Goal: Book appointment/travel/reservation

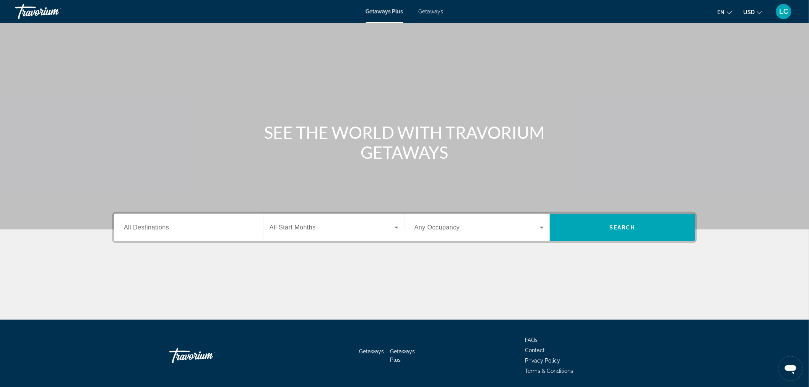
click at [434, 10] on span "Getaways" at bounding box center [431, 11] width 25 height 6
click at [213, 226] on input "Destination All Destinations" at bounding box center [188, 227] width 129 height 9
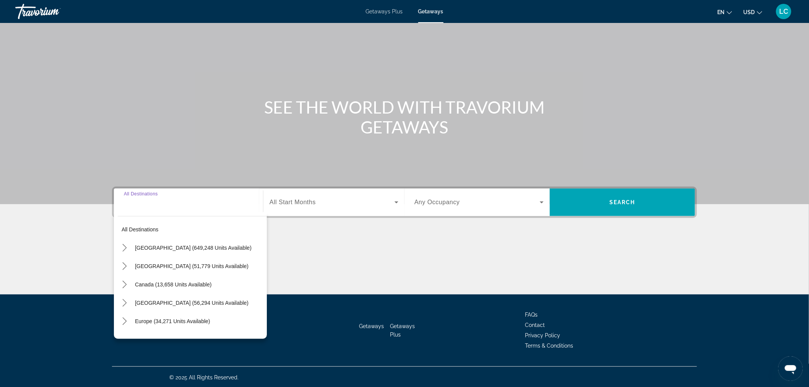
scroll to position [26, 0]
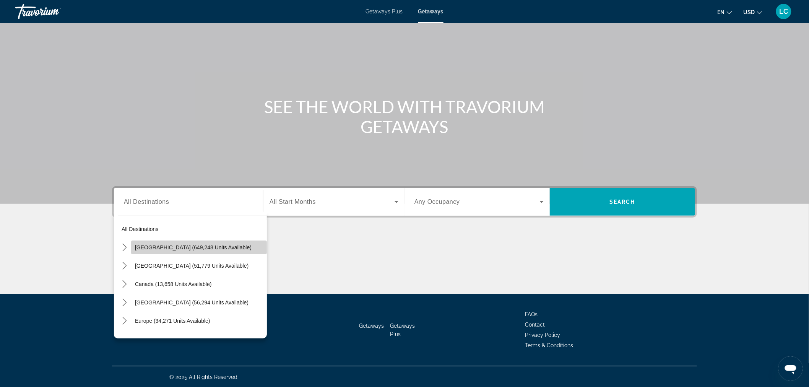
click at [205, 247] on span "[GEOGRAPHIC_DATA] (649,248 units available)" at bounding box center [193, 247] width 117 height 6
type input "**********"
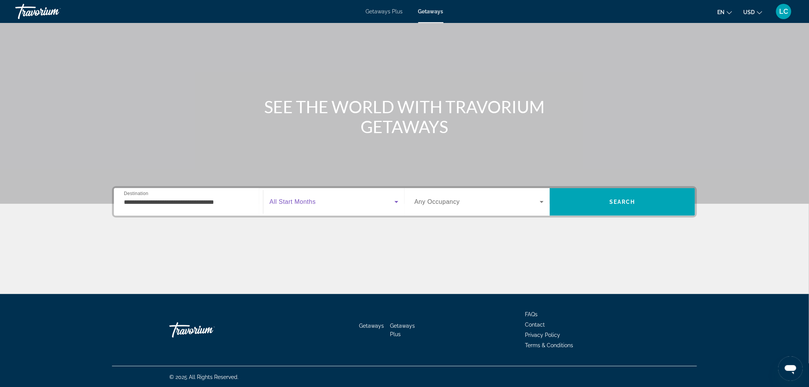
click at [396, 199] on icon "Search widget" at bounding box center [396, 201] width 9 height 9
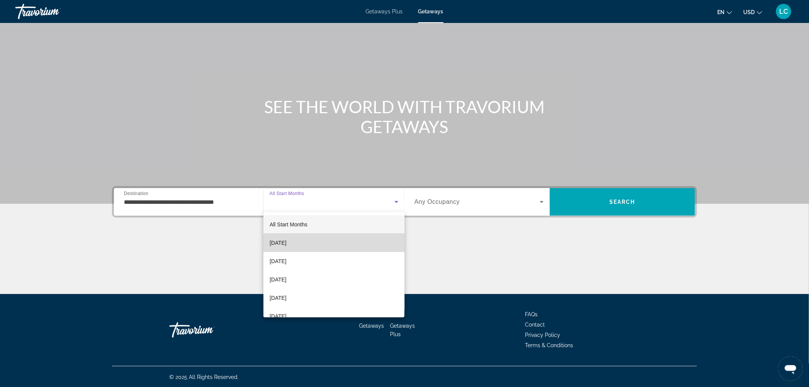
click at [361, 237] on mat-option "[DATE]" at bounding box center [333, 243] width 141 height 18
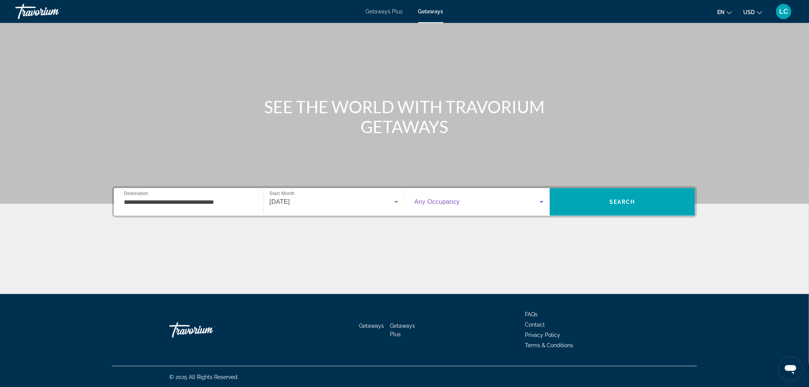
click at [540, 201] on icon "Search widget" at bounding box center [541, 201] width 9 height 9
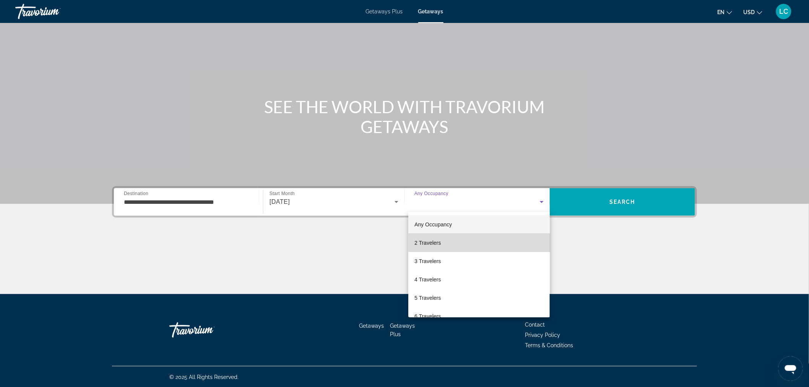
click at [484, 241] on mat-option "2 Travelers" at bounding box center [478, 243] width 141 height 18
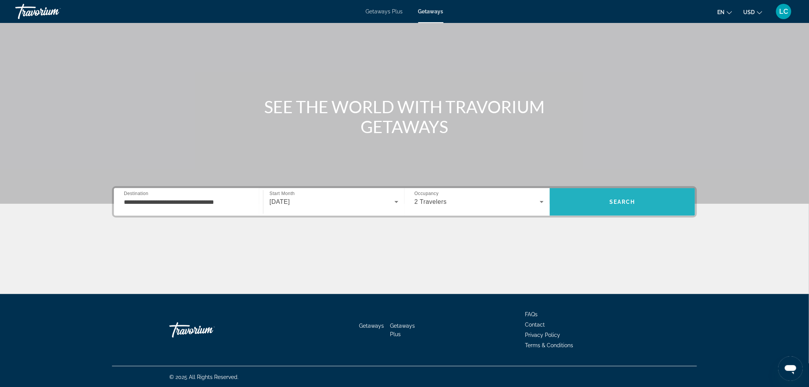
click at [613, 205] on span "Search" at bounding box center [622, 202] width 145 height 18
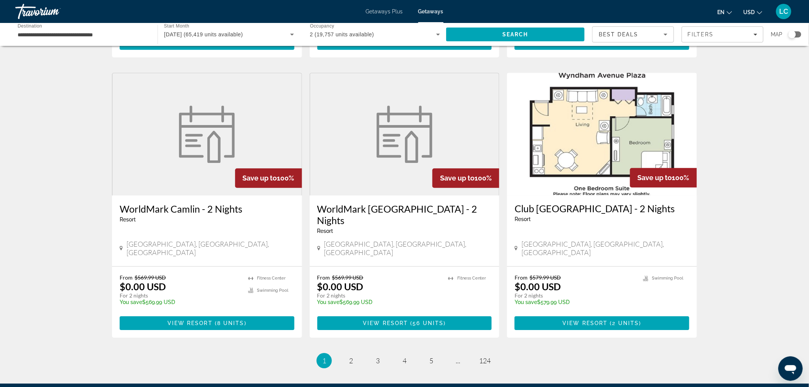
scroll to position [850, 0]
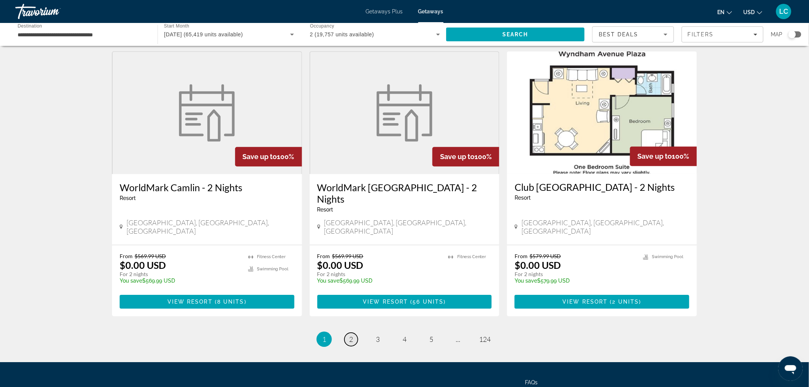
click at [354, 333] on link "page 2" at bounding box center [350, 339] width 13 height 13
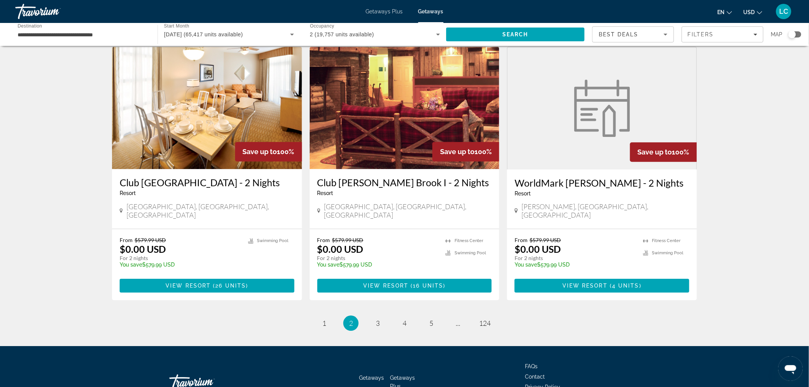
scroll to position [885, 0]
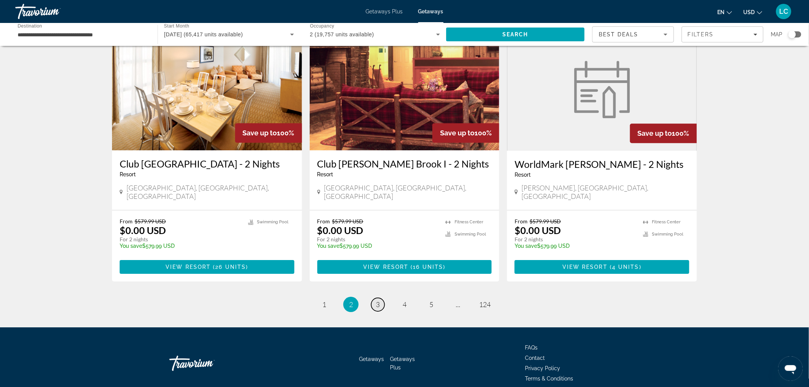
click at [379, 300] on span "3" at bounding box center [378, 304] width 4 height 8
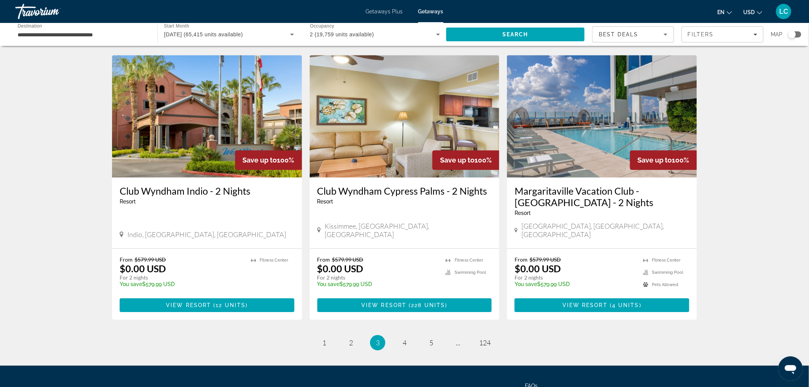
scroll to position [874, 0]
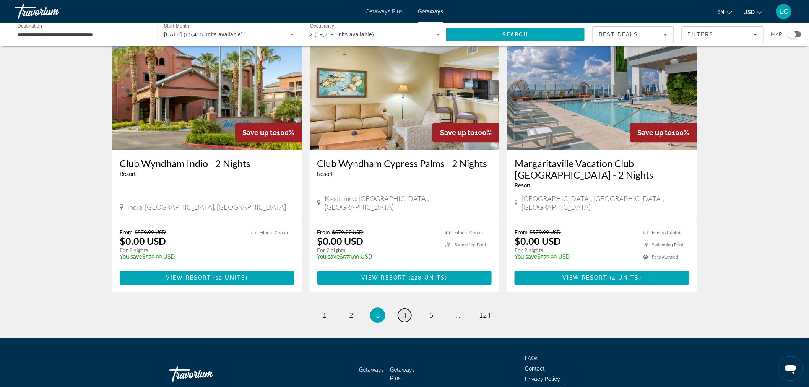
click at [403, 311] on span "4" at bounding box center [405, 315] width 4 height 8
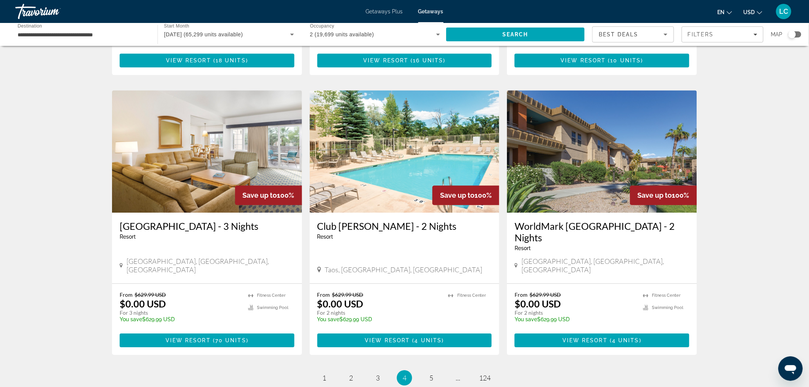
scroll to position [850, 0]
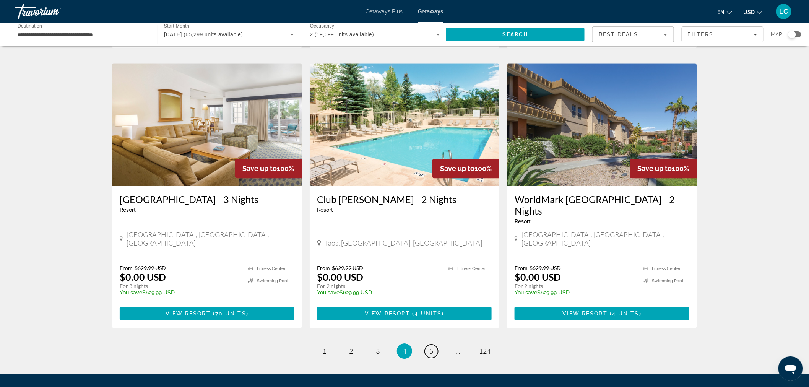
click at [430, 347] on span "5" at bounding box center [431, 351] width 4 height 8
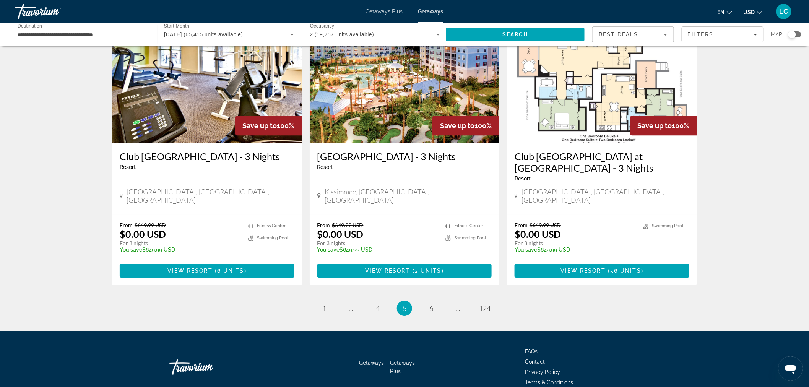
scroll to position [892, 0]
click at [436, 301] on link "page 6" at bounding box center [431, 307] width 13 height 13
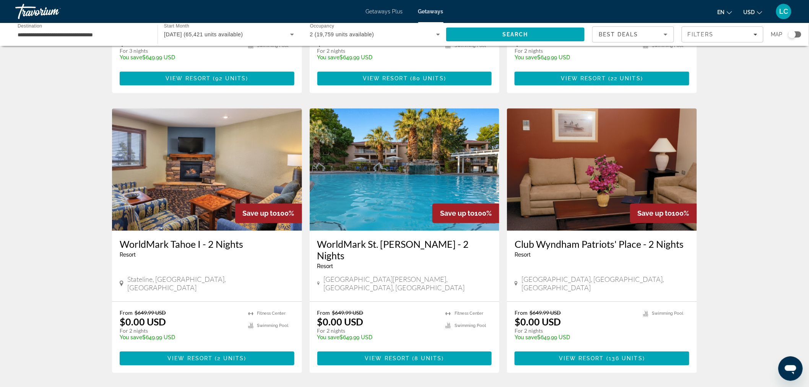
scroll to position [807, 0]
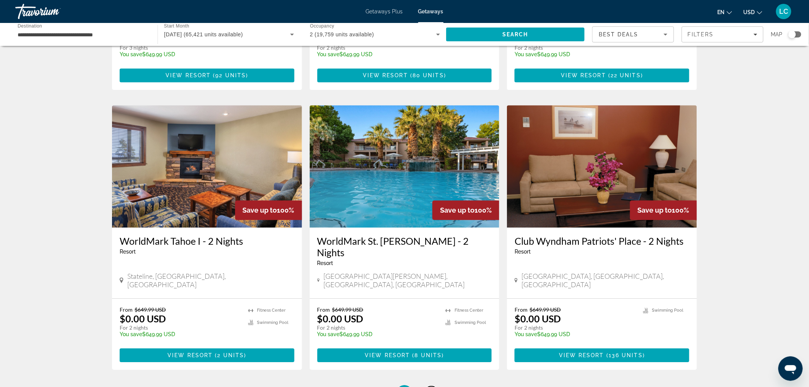
click at [434, 386] on link "page 7" at bounding box center [431, 392] width 13 height 13
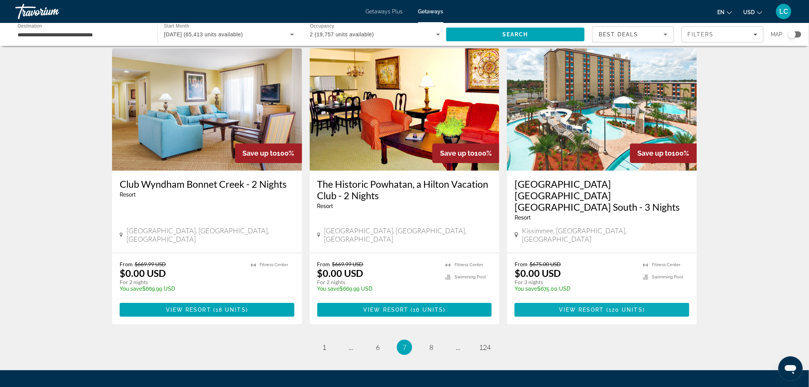
scroll to position [884, 0]
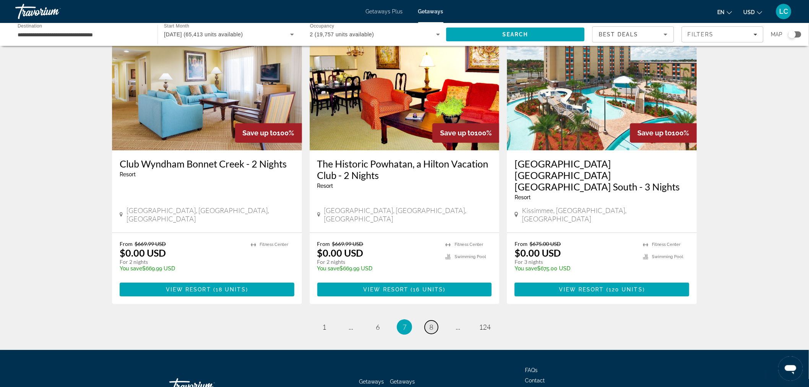
click at [428, 320] on link "page 8" at bounding box center [431, 326] width 13 height 13
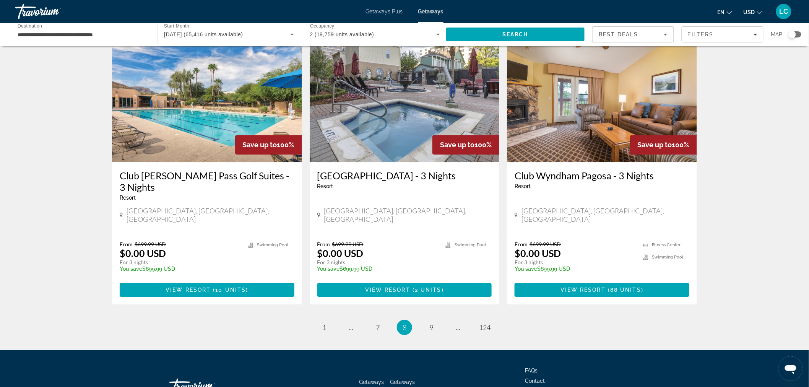
scroll to position [892, 0]
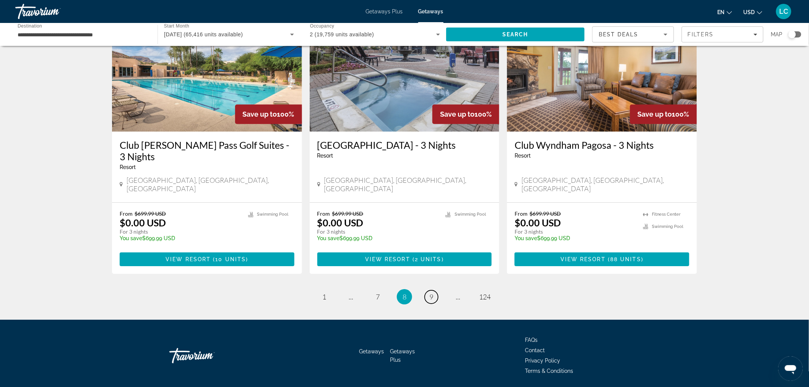
click at [431, 292] on span "9" at bounding box center [431, 296] width 4 height 8
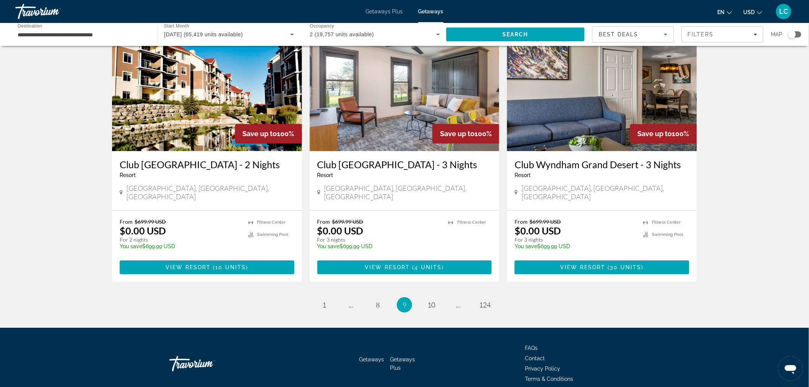
scroll to position [873, 0]
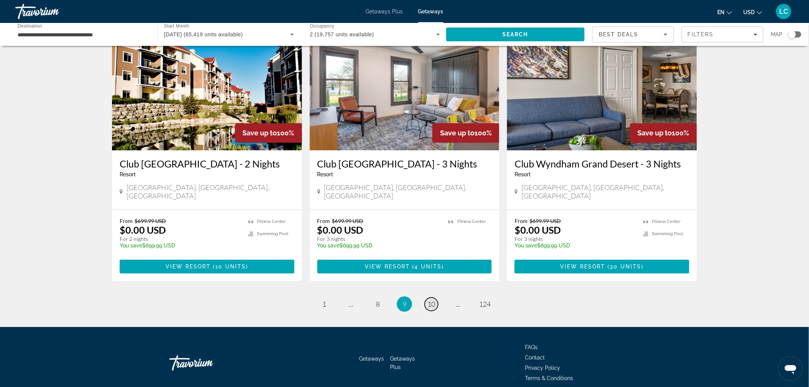
click at [435, 297] on link "page 10" at bounding box center [431, 303] width 13 height 13
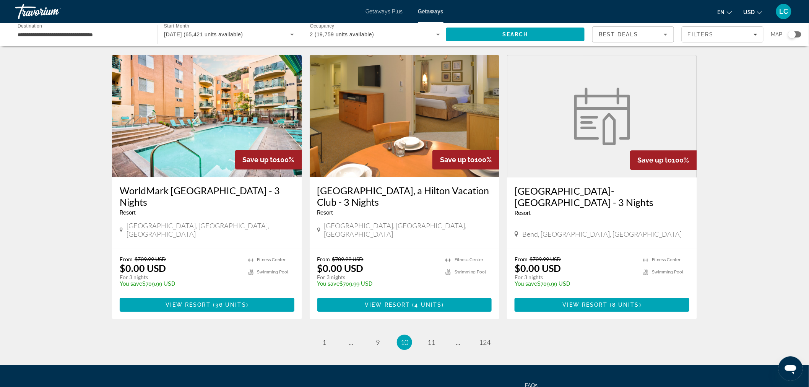
scroll to position [885, 0]
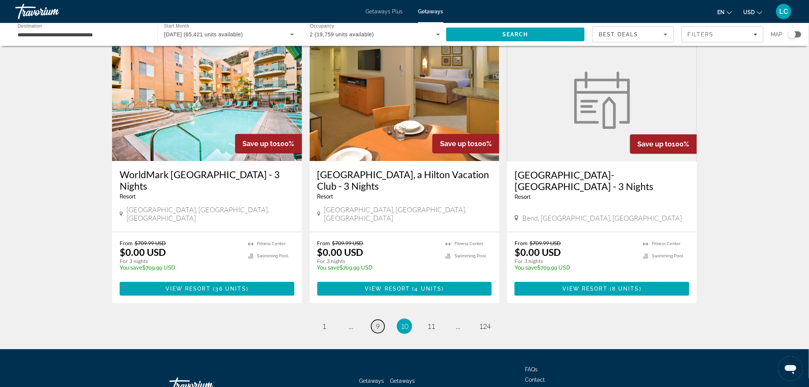
click at [376, 322] on span "9" at bounding box center [378, 326] width 4 height 8
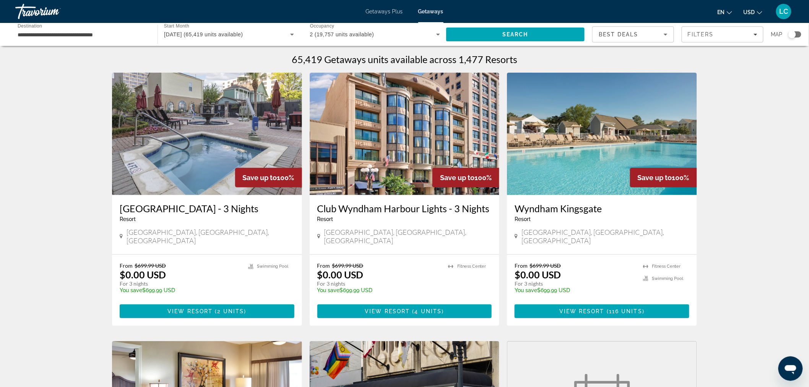
click at [603, 161] on img "Main content" at bounding box center [602, 134] width 190 height 122
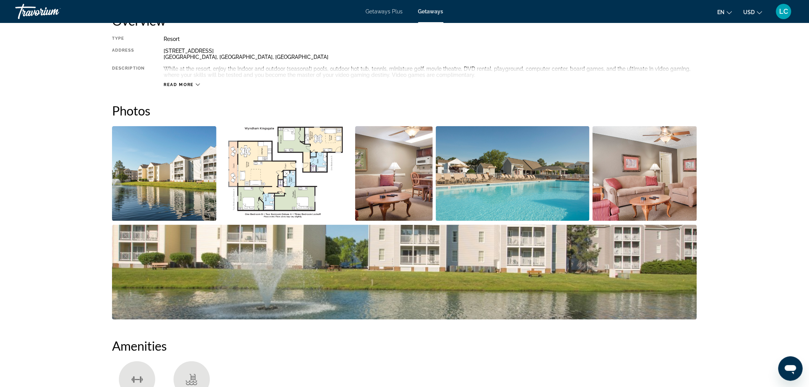
scroll to position [255, 0]
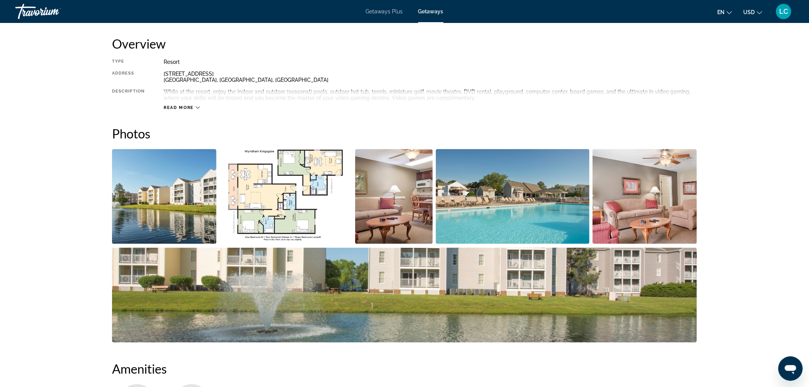
click at [655, 208] on img "Open full-screen image slider" at bounding box center [645, 196] width 104 height 95
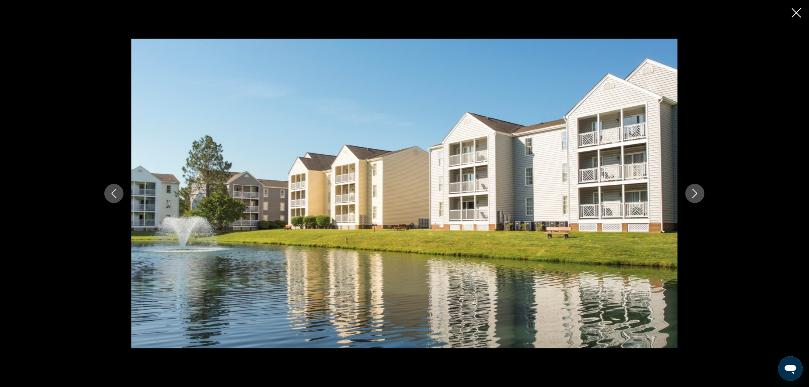
click at [697, 193] on icon "Next image" at bounding box center [694, 193] width 9 height 9
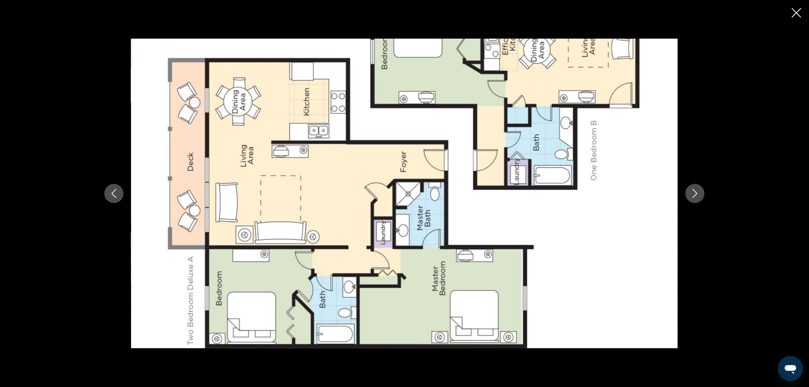
click at [697, 193] on icon "Next image" at bounding box center [695, 193] width 5 height 9
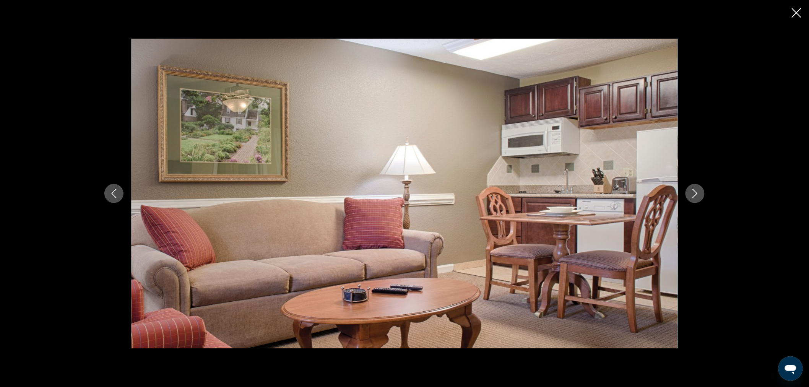
click at [697, 193] on icon "Next image" at bounding box center [695, 193] width 5 height 9
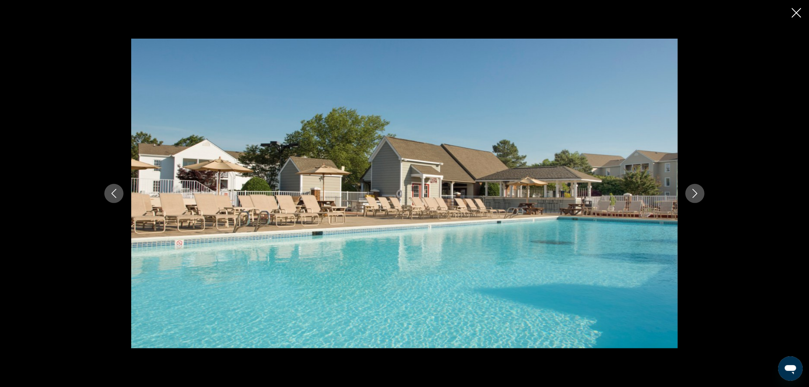
click at [697, 193] on icon "Next image" at bounding box center [695, 193] width 5 height 9
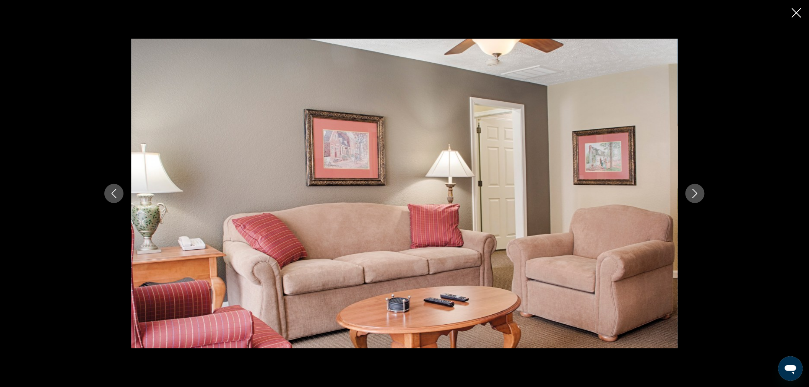
click at [697, 193] on icon "Next image" at bounding box center [695, 193] width 5 height 9
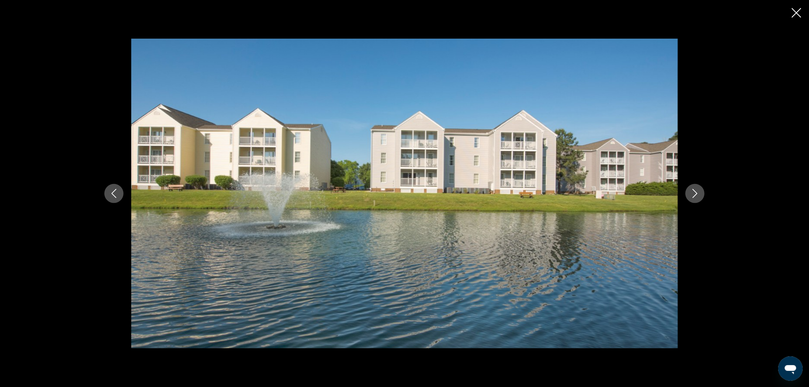
click at [697, 193] on icon "Next image" at bounding box center [695, 193] width 5 height 9
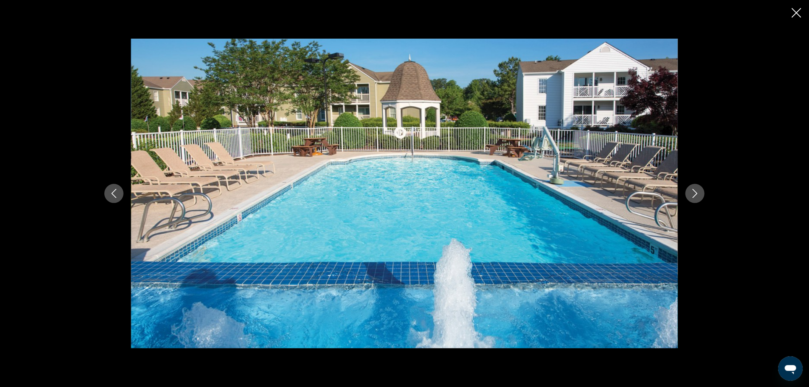
click at [697, 193] on icon "Next image" at bounding box center [695, 193] width 5 height 9
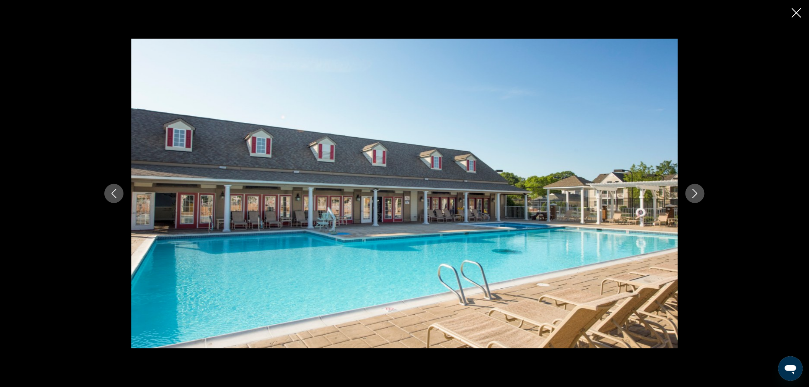
click at [697, 193] on icon "Next image" at bounding box center [695, 193] width 5 height 9
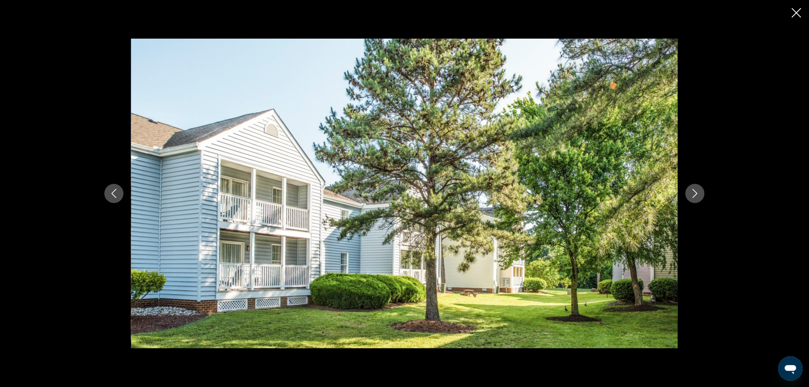
click at [697, 193] on icon "Next image" at bounding box center [695, 193] width 5 height 9
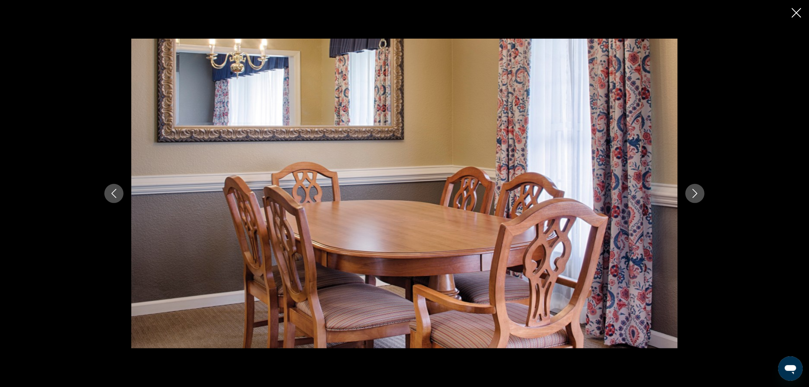
click at [697, 193] on icon "Next image" at bounding box center [695, 193] width 5 height 9
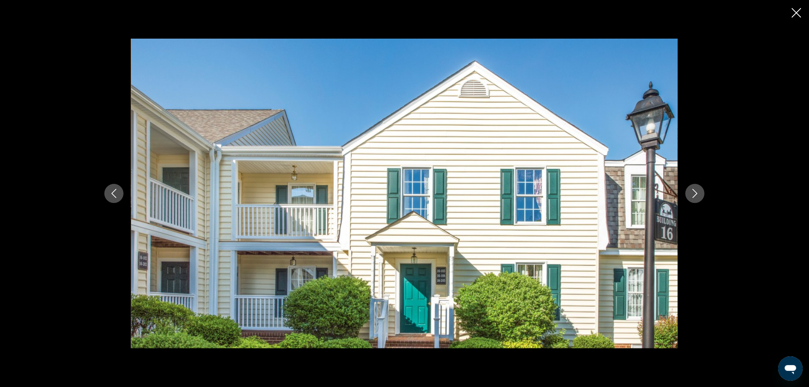
click at [697, 193] on icon "Next image" at bounding box center [695, 193] width 5 height 9
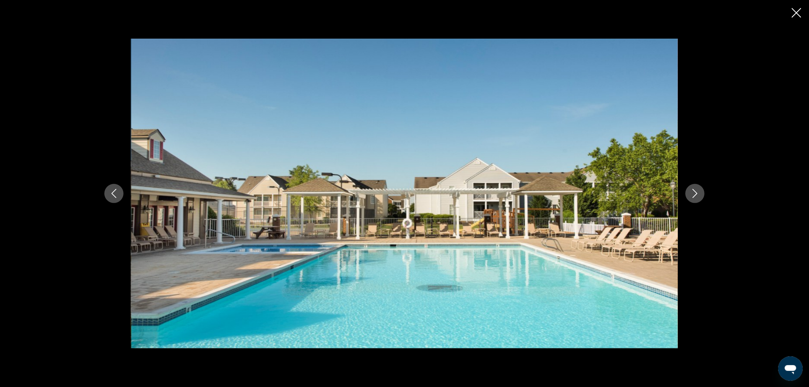
click at [697, 193] on icon "Next image" at bounding box center [695, 193] width 5 height 9
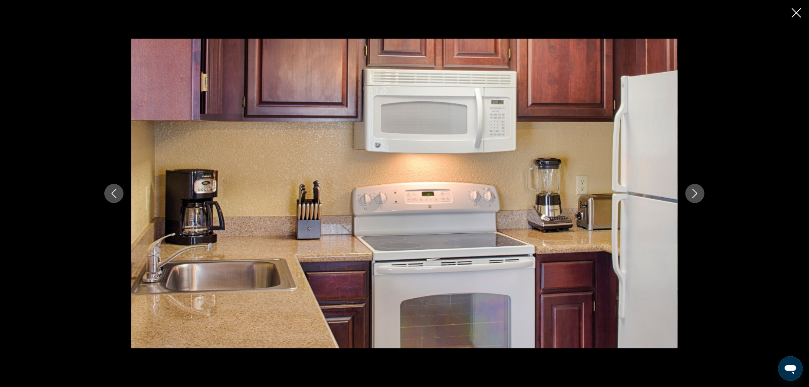
click at [697, 193] on icon "Next image" at bounding box center [695, 193] width 5 height 9
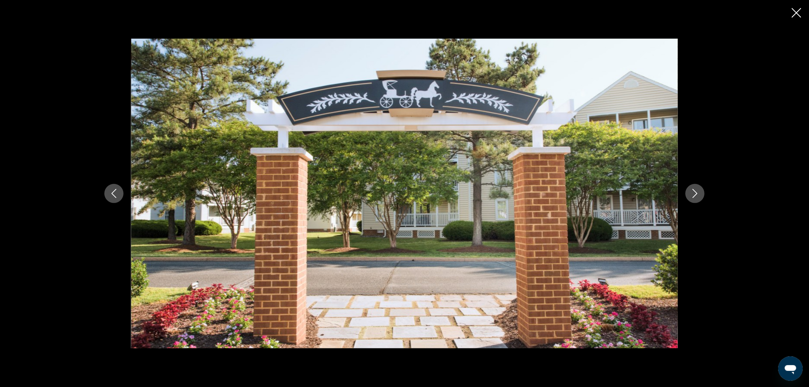
click at [697, 193] on icon "Next image" at bounding box center [695, 193] width 5 height 9
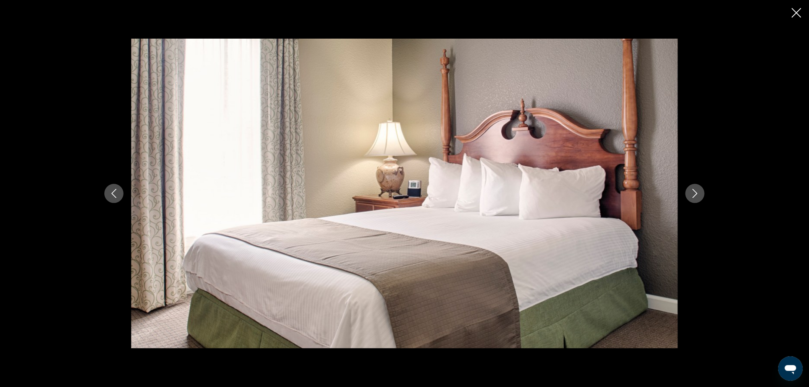
click at [697, 193] on icon "Next image" at bounding box center [695, 193] width 5 height 9
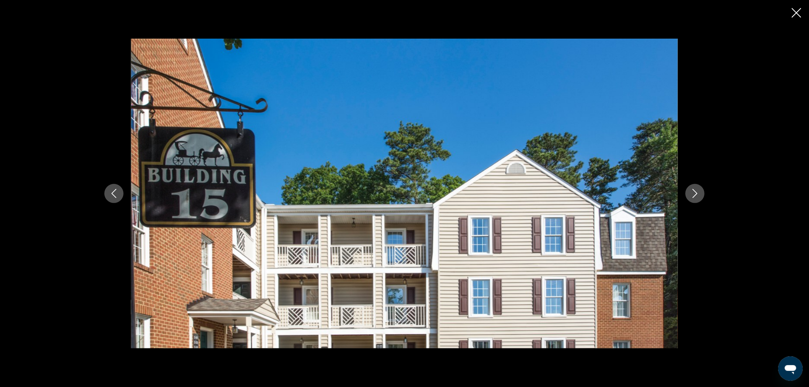
click at [697, 193] on icon "Next image" at bounding box center [695, 193] width 5 height 9
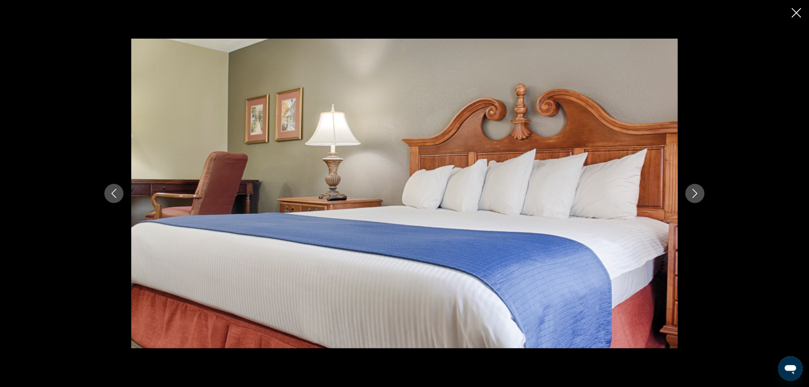
click at [697, 193] on icon "Next image" at bounding box center [695, 193] width 5 height 9
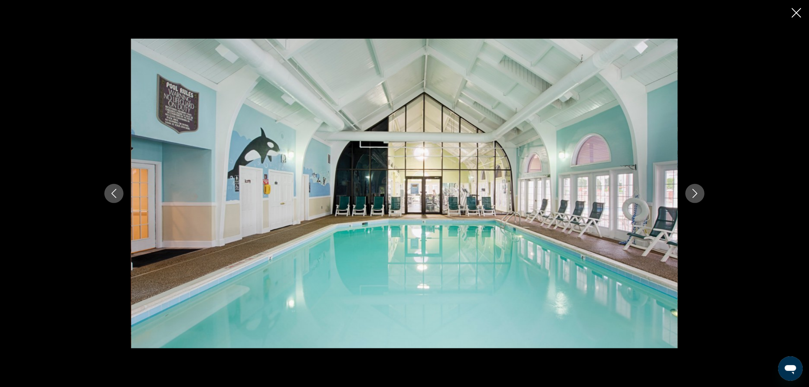
click at [697, 193] on icon "Next image" at bounding box center [695, 193] width 5 height 9
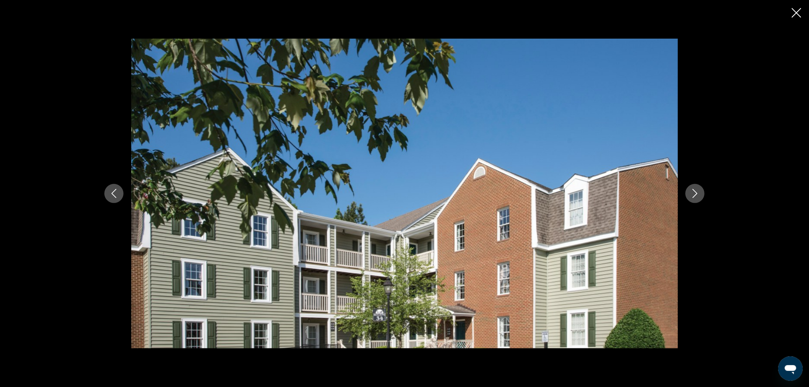
click at [697, 193] on icon "Next image" at bounding box center [695, 193] width 5 height 9
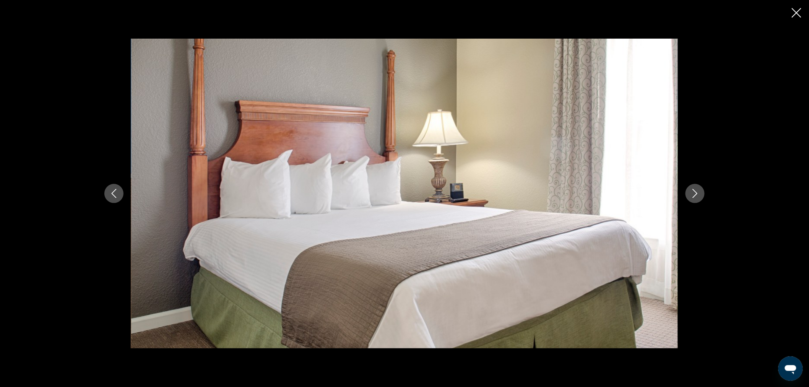
click at [697, 193] on icon "Next image" at bounding box center [695, 193] width 5 height 9
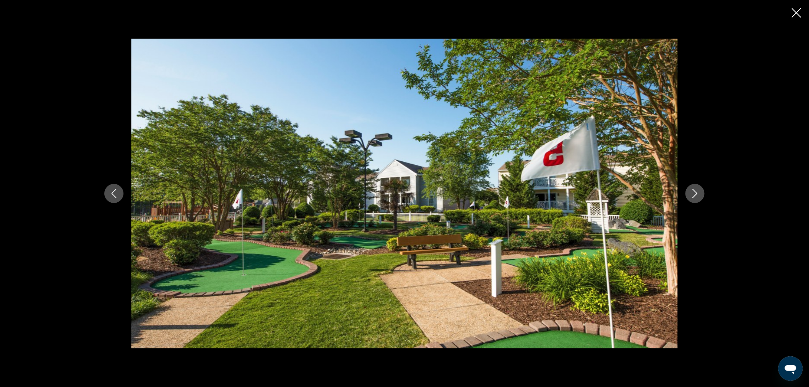
click at [697, 193] on icon "Next image" at bounding box center [695, 193] width 5 height 9
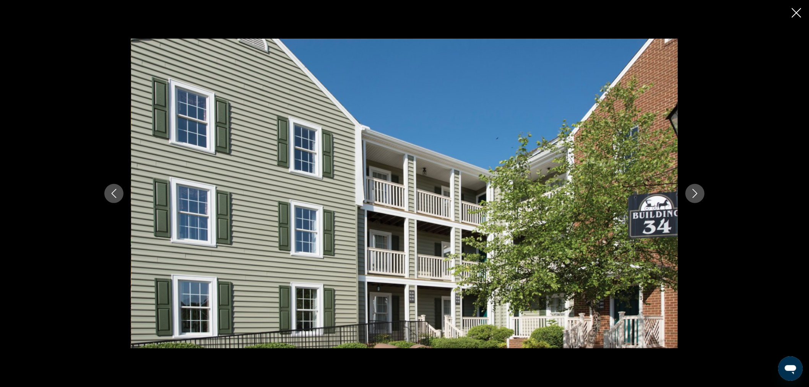
click at [697, 193] on icon "Next image" at bounding box center [695, 193] width 5 height 9
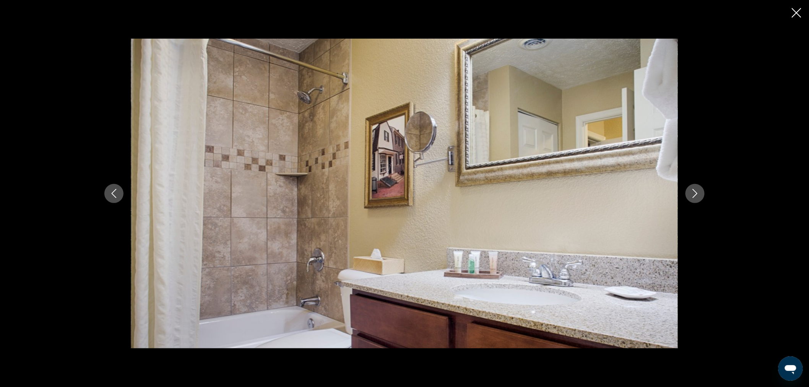
click at [699, 193] on icon "Next image" at bounding box center [694, 193] width 9 height 9
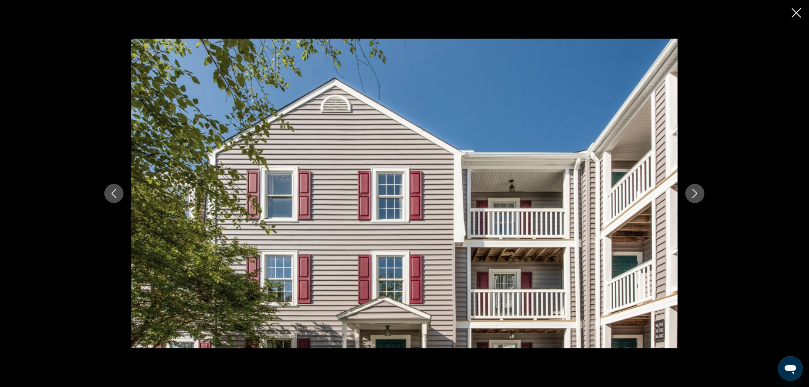
click at [699, 193] on icon "Next image" at bounding box center [694, 193] width 9 height 9
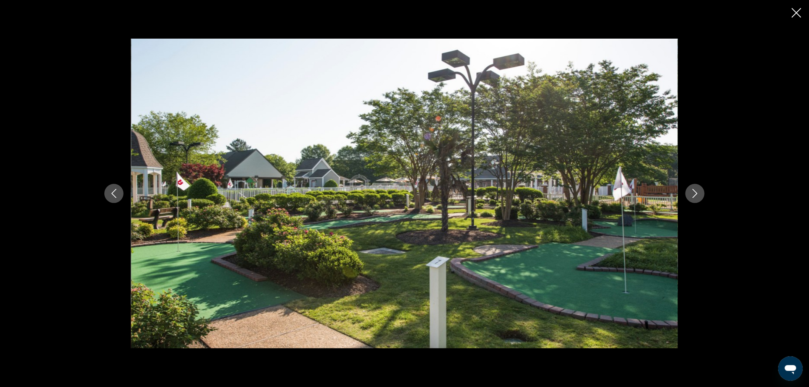
click at [699, 193] on icon "Next image" at bounding box center [694, 193] width 9 height 9
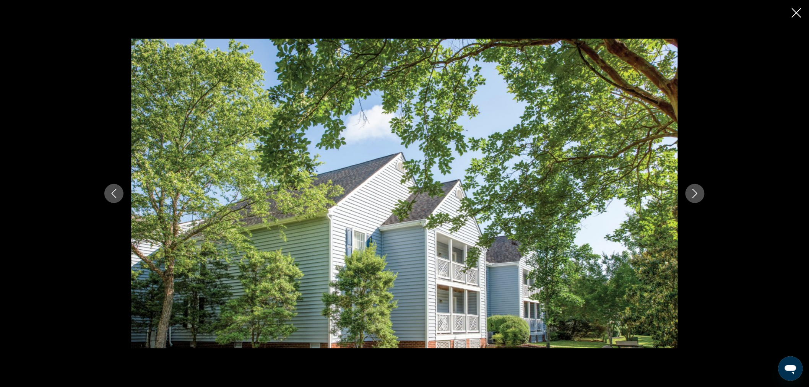
click at [699, 193] on icon "Next image" at bounding box center [694, 193] width 9 height 9
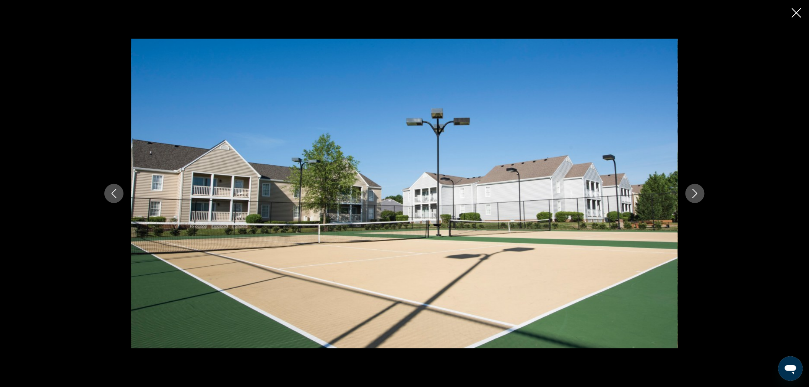
click at [699, 193] on icon "Next image" at bounding box center [694, 193] width 9 height 9
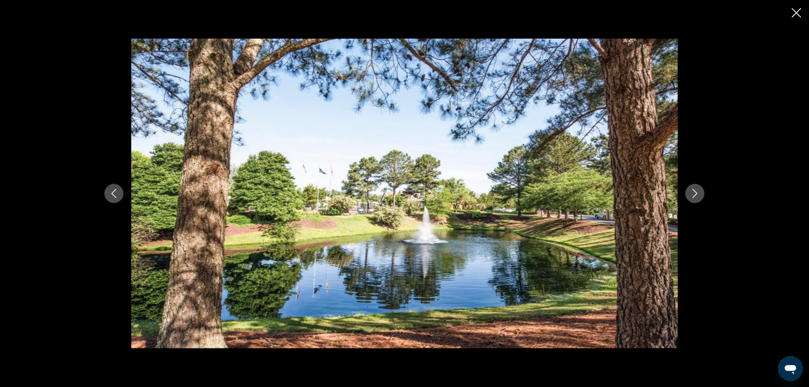
click at [699, 193] on icon "Next image" at bounding box center [694, 193] width 9 height 9
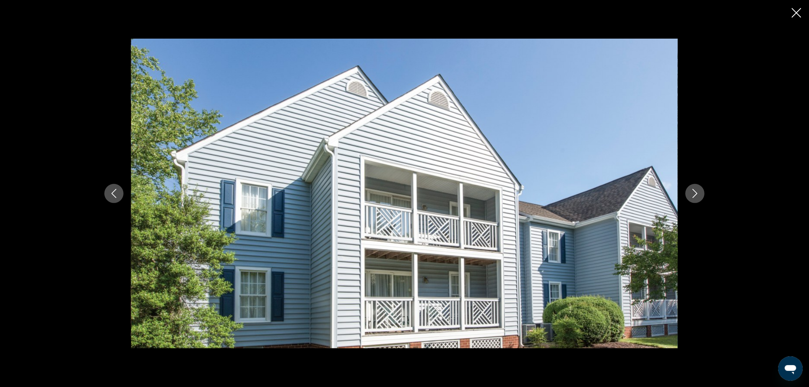
click at [699, 193] on icon "Next image" at bounding box center [694, 193] width 9 height 9
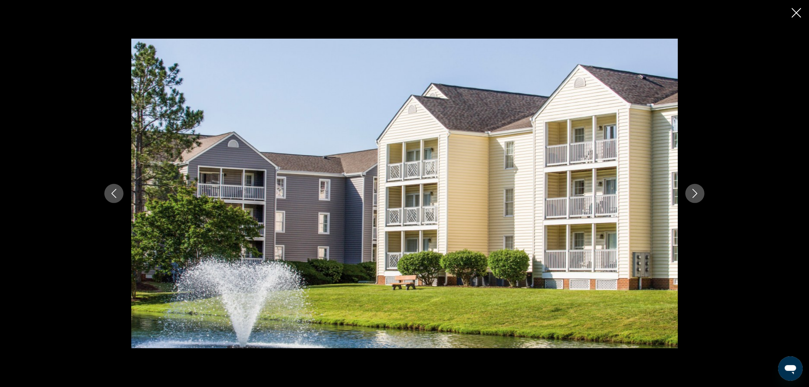
click at [699, 193] on icon "Next image" at bounding box center [694, 193] width 9 height 9
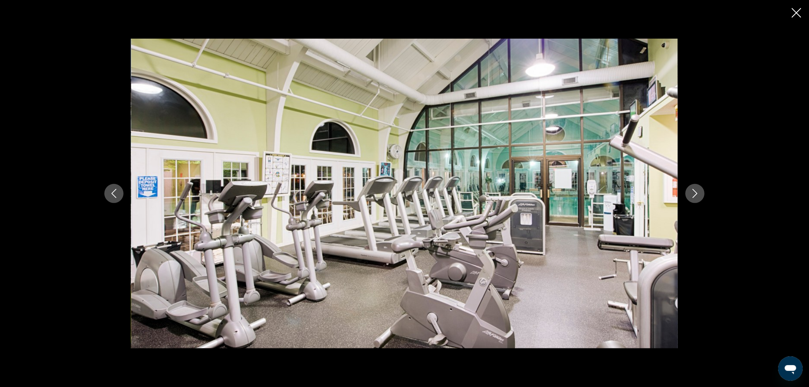
click at [699, 193] on icon "Next image" at bounding box center [694, 193] width 9 height 9
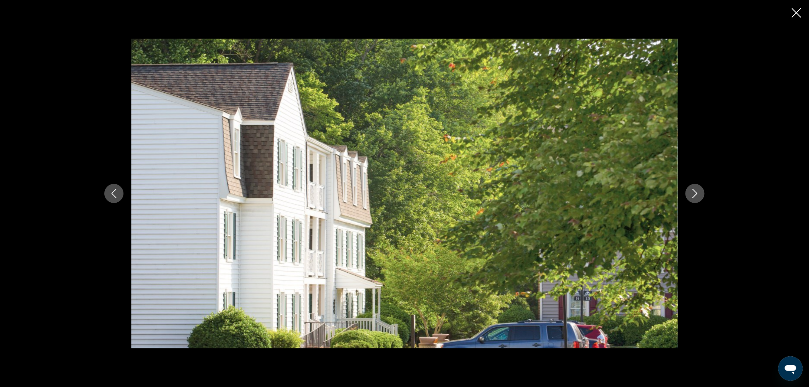
click at [699, 193] on icon "Next image" at bounding box center [694, 193] width 9 height 9
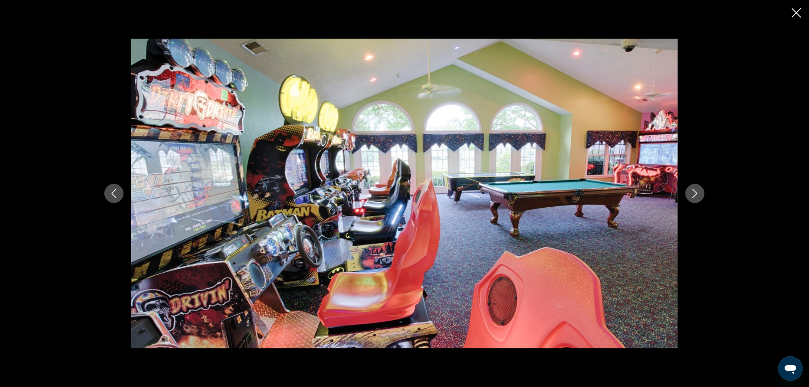
click at [699, 193] on icon "Next image" at bounding box center [694, 193] width 9 height 9
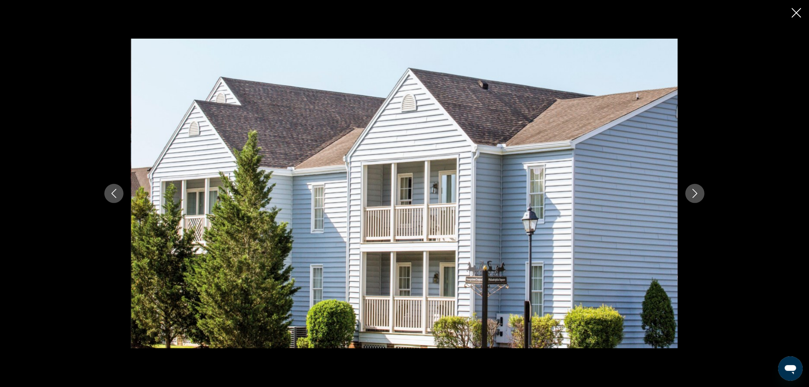
click at [699, 193] on icon "Next image" at bounding box center [694, 193] width 9 height 9
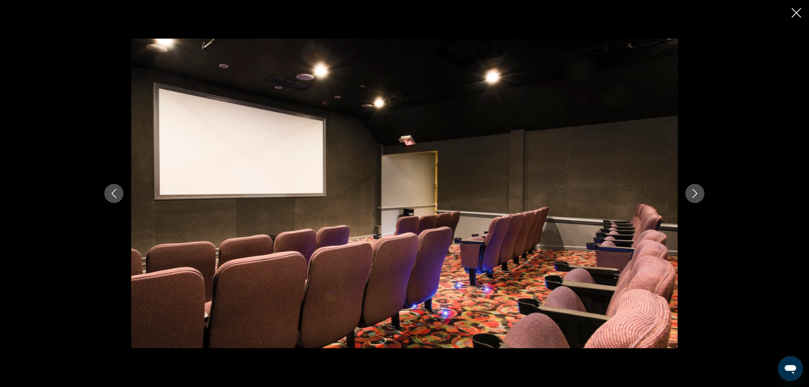
click at [699, 193] on icon "Next image" at bounding box center [694, 193] width 9 height 9
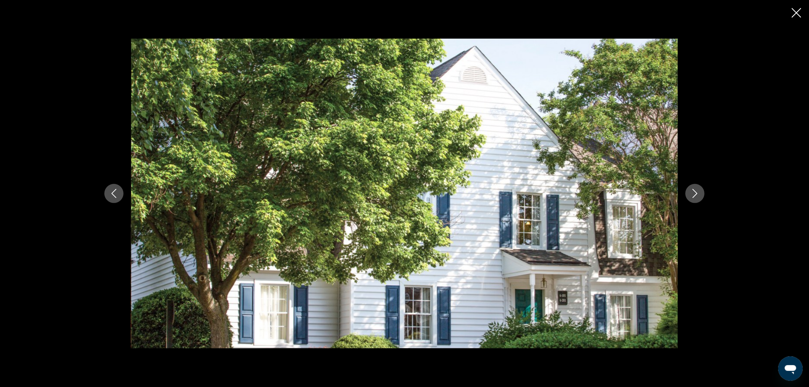
click at [699, 193] on icon "Next image" at bounding box center [694, 193] width 9 height 9
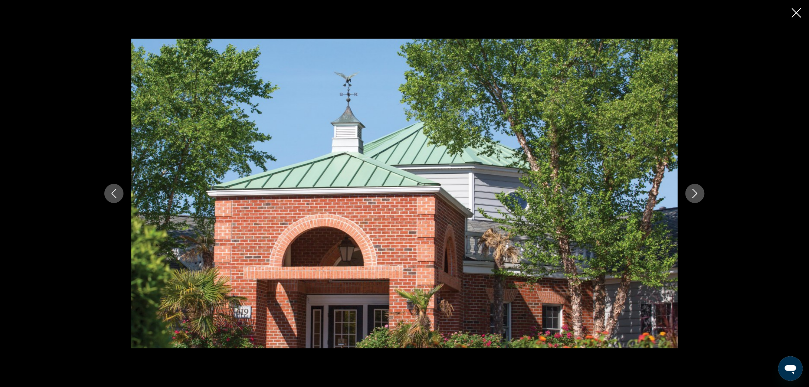
click at [699, 193] on icon "Next image" at bounding box center [694, 193] width 9 height 9
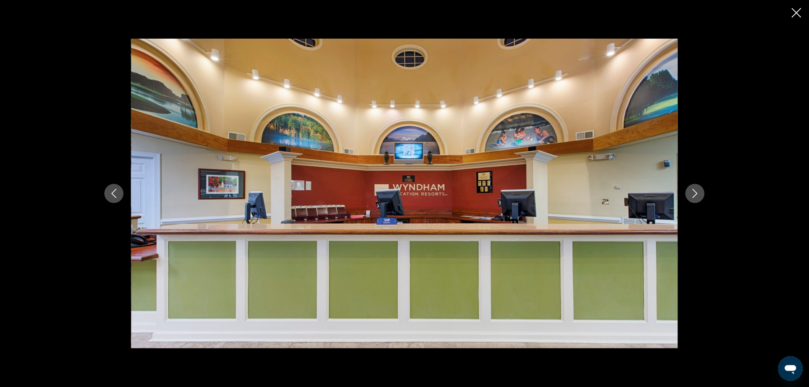
click at [699, 193] on icon "Next image" at bounding box center [694, 193] width 9 height 9
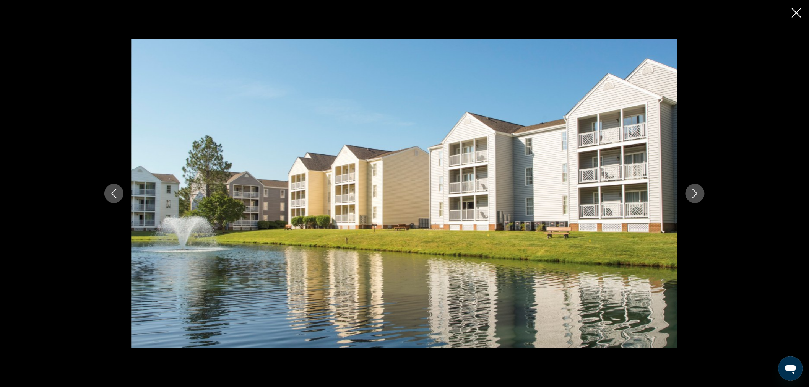
click at [796, 12] on icon "Close slideshow" at bounding box center [797, 13] width 10 height 10
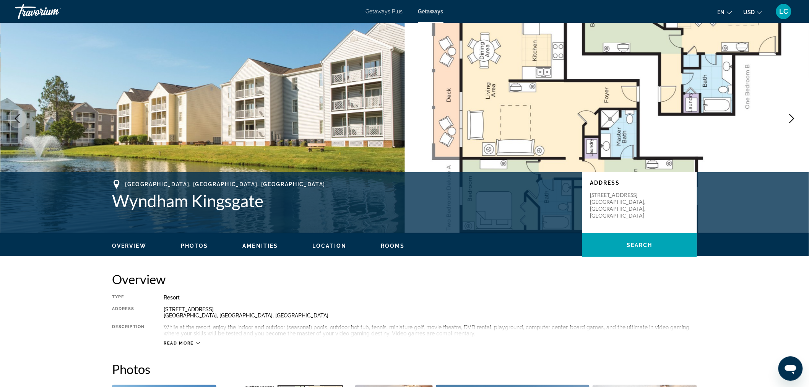
scroll to position [0, 0]
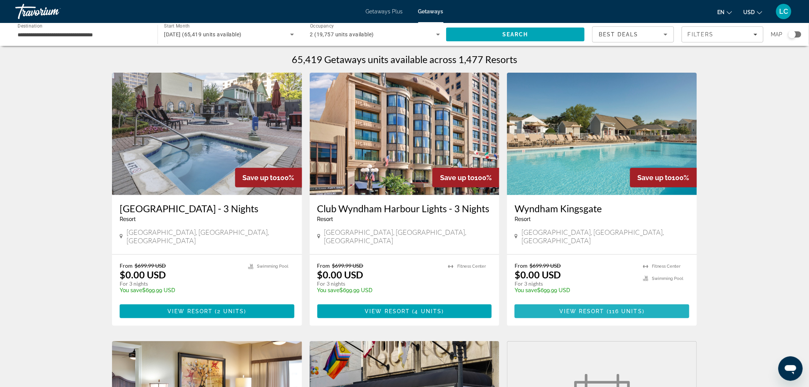
click at [599, 308] on span "View Resort" at bounding box center [581, 311] width 45 height 6
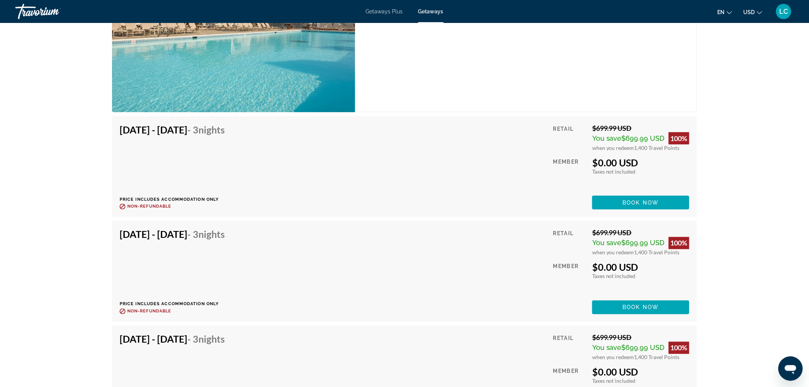
scroll to position [1657, 0]
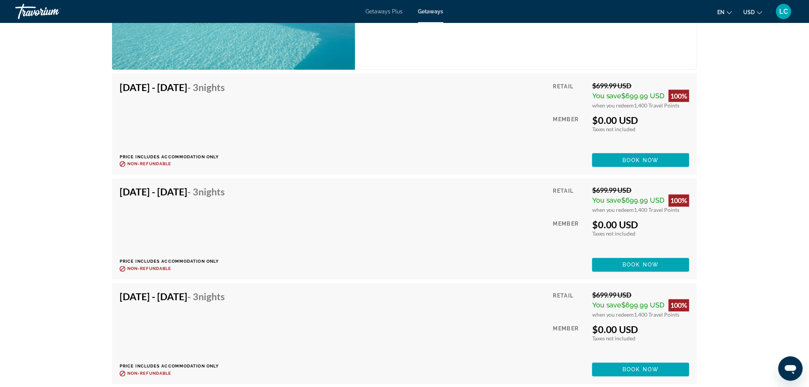
click at [221, 186] on h4 "[DATE] - [DATE] - 3 Nights" at bounding box center [172, 191] width 105 height 11
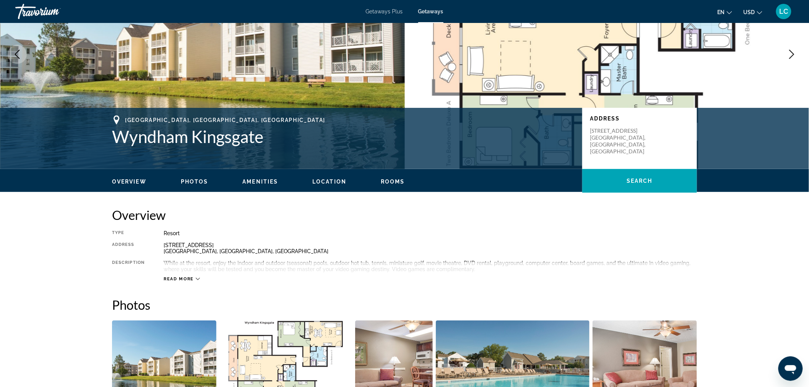
scroll to position [126, 0]
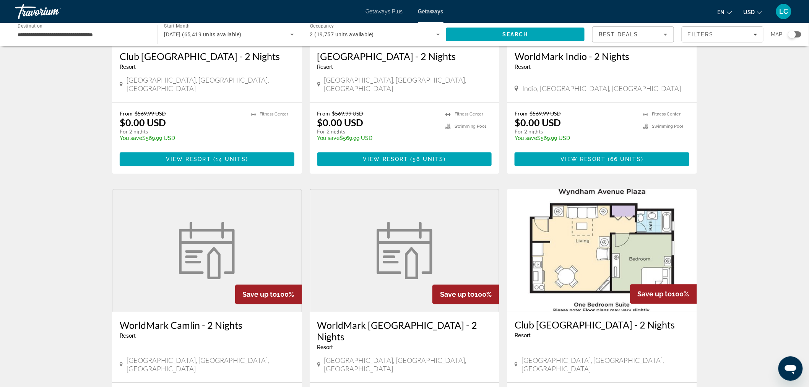
scroll to position [807, 0]
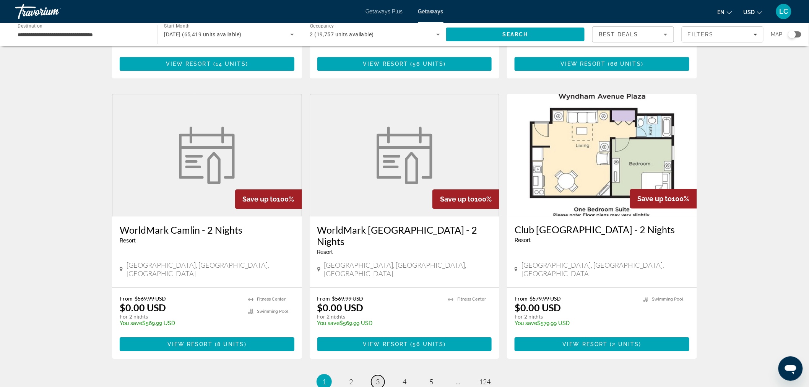
click at [377, 377] on span "3" at bounding box center [378, 381] width 4 height 8
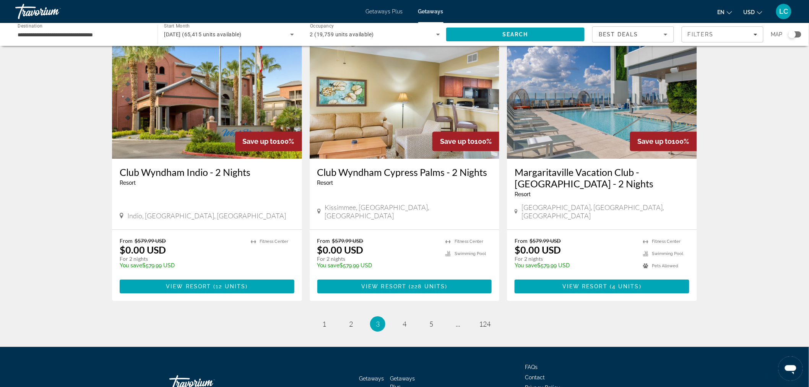
scroll to position [874, 0]
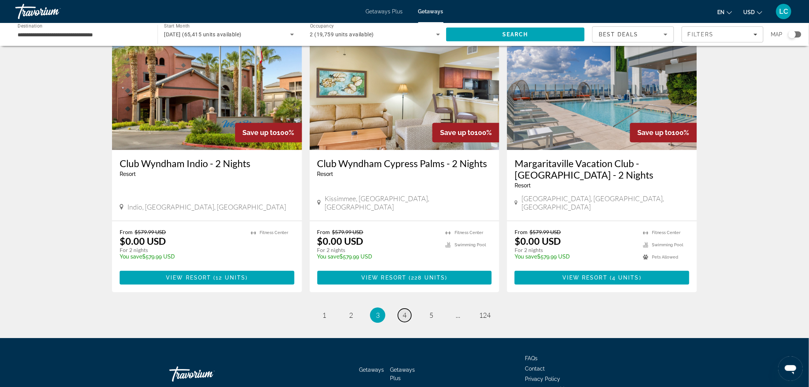
click at [404, 311] on span "4" at bounding box center [405, 315] width 4 height 8
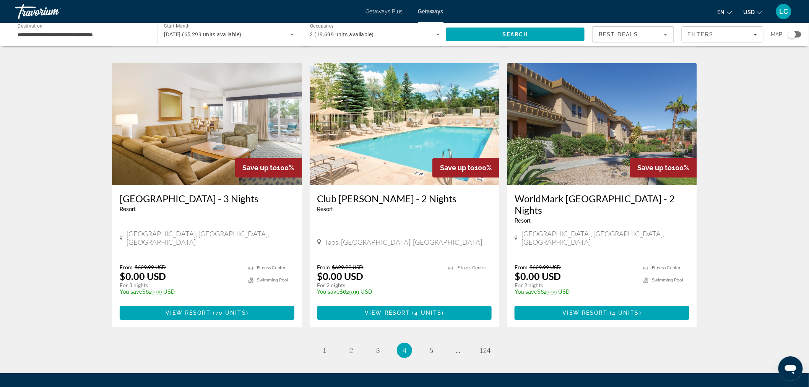
scroll to position [874, 0]
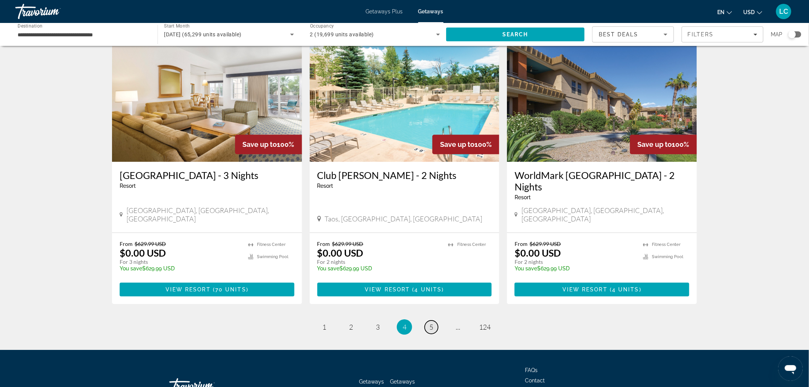
click at [432, 323] on span "5" at bounding box center [431, 327] width 4 height 8
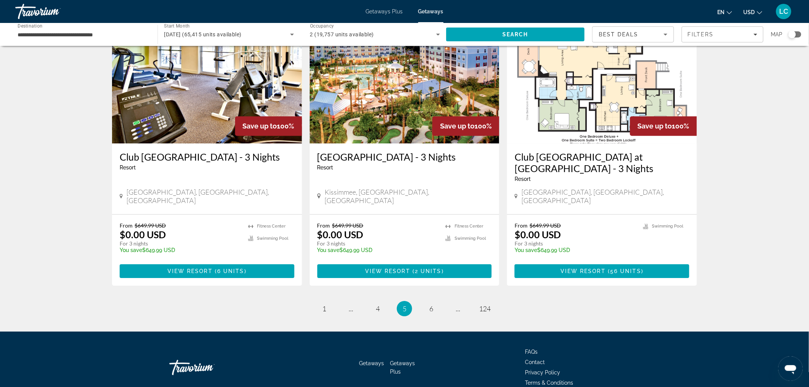
scroll to position [896, 0]
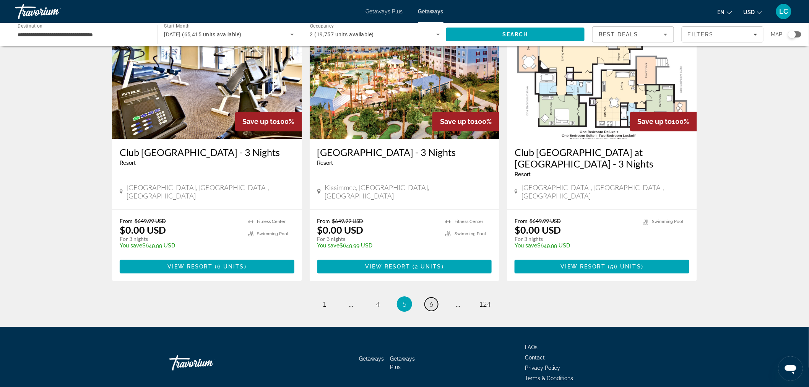
click at [434, 297] on link "page 6" at bounding box center [431, 303] width 13 height 13
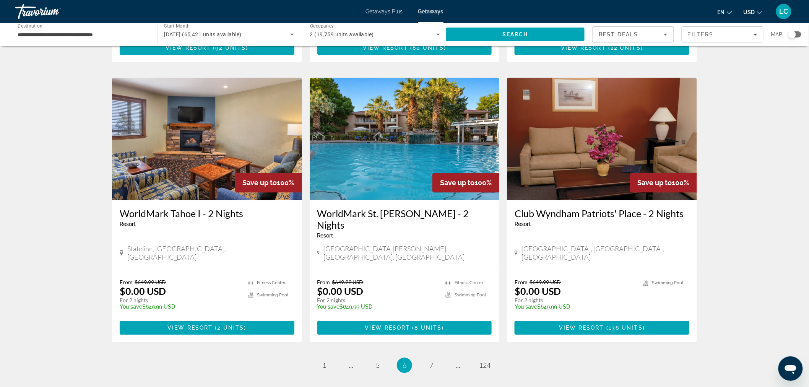
scroll to position [850, 0]
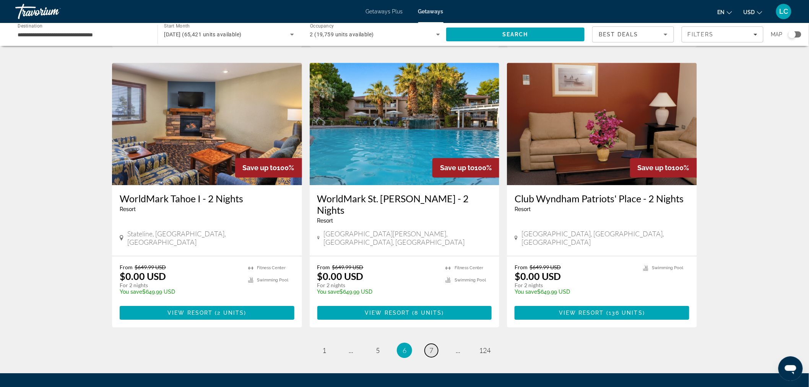
click at [432, 346] on span "7" at bounding box center [431, 350] width 4 height 8
